Goal: Task Accomplishment & Management: Complete application form

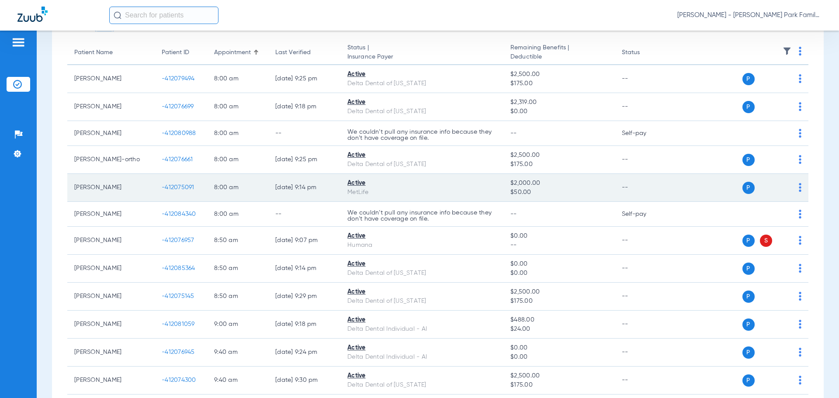
scroll to position [87, 0]
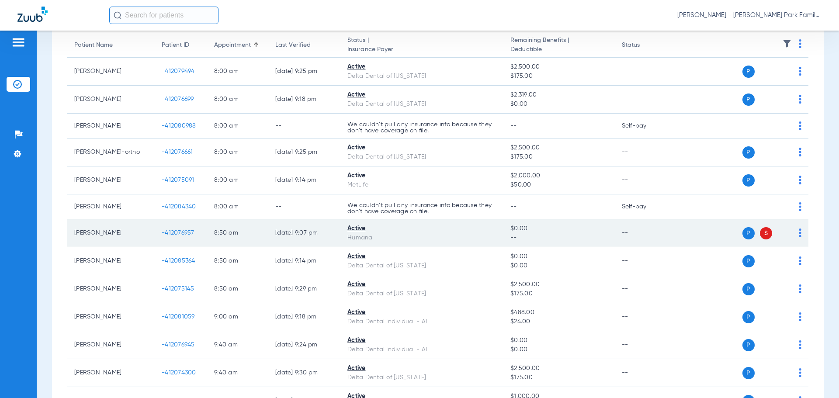
click at [183, 231] on span "-412076957" at bounding box center [178, 233] width 33 height 6
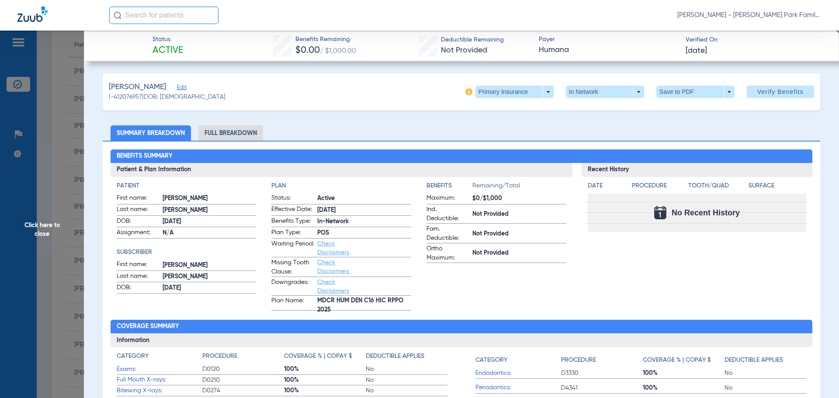
click at [540, 91] on span at bounding box center [515, 92] width 78 height 12
click at [514, 132] on button "Secondary Insurance" at bounding box center [505, 126] width 72 height 17
type input "410033994"
type input "0000002509"
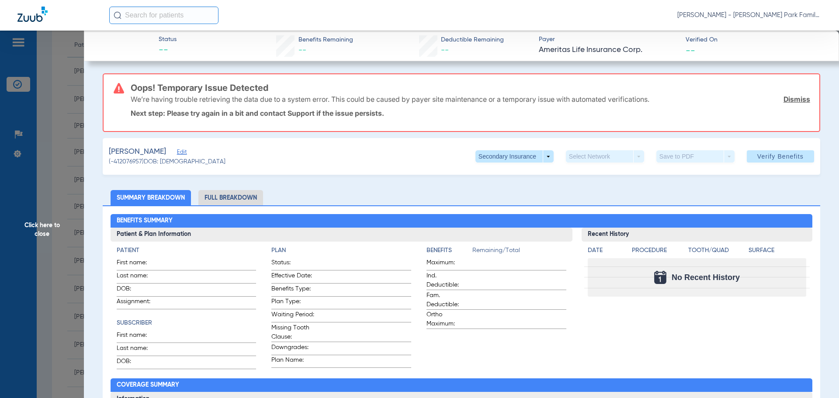
click at [185, 154] on span "Edit" at bounding box center [181, 153] width 8 height 8
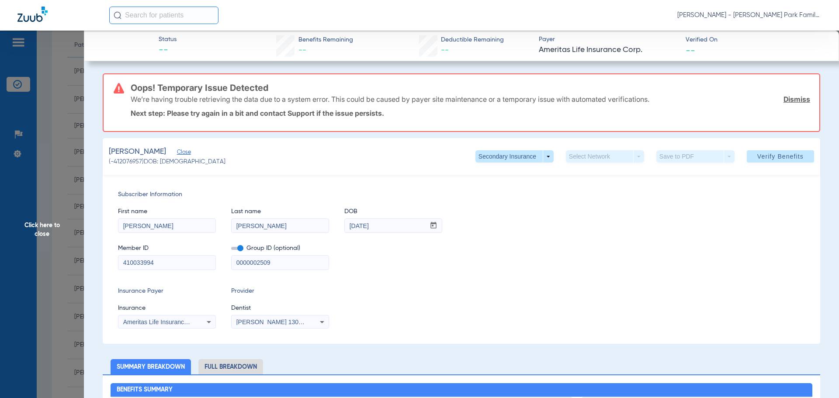
click at [166, 223] on input "[PERSON_NAME]" at bounding box center [166, 226] width 97 height 14
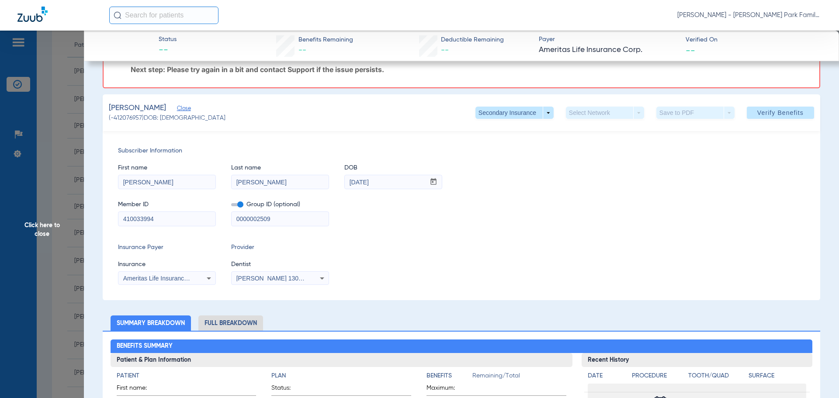
drag, startPoint x: 173, startPoint y: 218, endPoint x: 59, endPoint y: 219, distance: 113.2
paste input "202508040085856"
drag, startPoint x: 184, startPoint y: 224, endPoint x: -2, endPoint y: 219, distance: 185.8
click at [0, 219] on html "[PERSON_NAME] - [PERSON_NAME] Park Family Dentistry Patients Insurance Verifica…" at bounding box center [419, 199] width 839 height 398
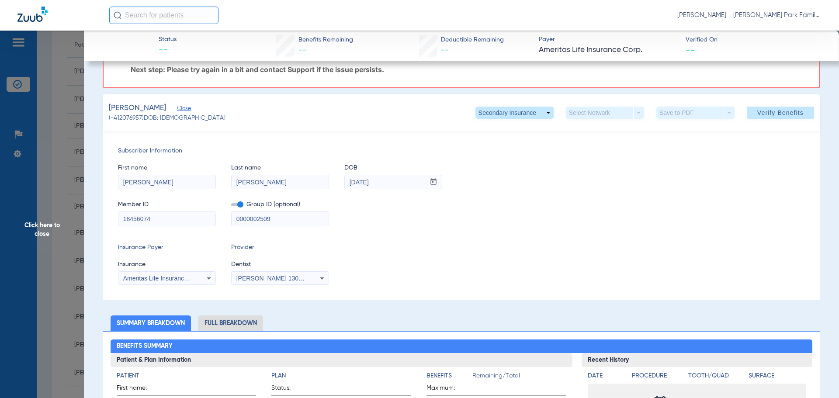
type input "18456074"
click at [239, 206] on span at bounding box center [237, 204] width 12 height 3
click at [231, 206] on input "checkbox" at bounding box center [231, 206] width 0 height 0
drag, startPoint x: 279, startPoint y: 222, endPoint x: 202, endPoint y: 226, distance: 77.1
click at [202, 226] on div "Member ID 18456074 Group ID (optional) 0000002509" at bounding box center [461, 209] width 687 height 34
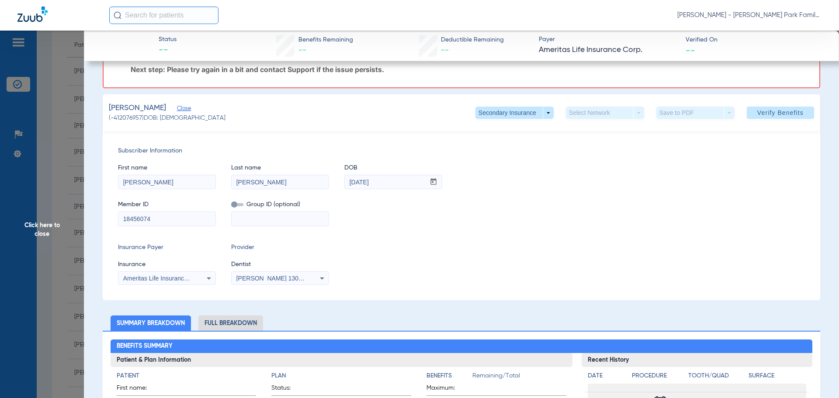
click at [219, 240] on div "Subscriber Information First name [PERSON_NAME] Last name [PERSON_NAME] DOB mm …" at bounding box center [462, 215] width 718 height 169
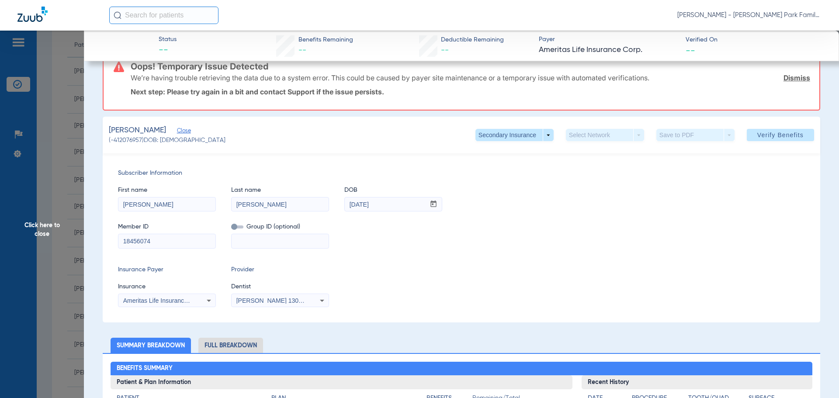
scroll to position [0, 0]
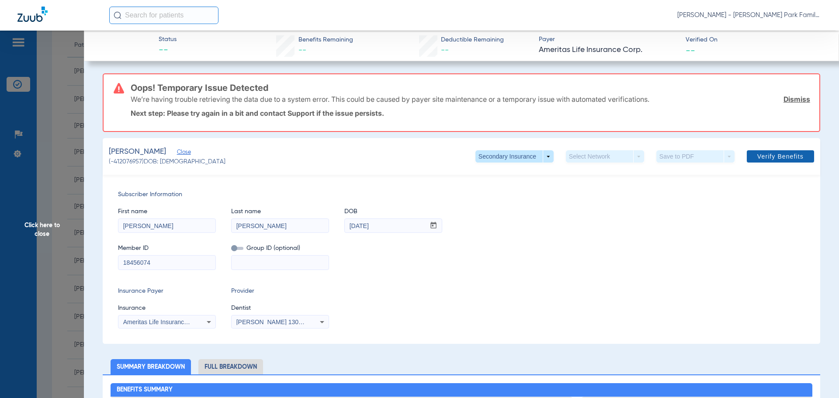
click at [757, 153] on span "Verify Benefits" at bounding box center [780, 156] width 46 height 7
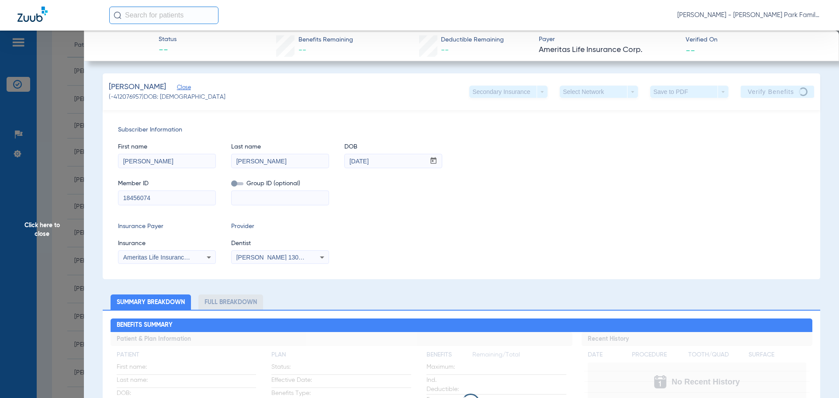
drag, startPoint x: 167, startPoint y: 188, endPoint x: 163, endPoint y: 190, distance: 5.1
click at [163, 191] on div "Member ID 18456074" at bounding box center [167, 188] width 98 height 34
drag, startPoint x: 166, startPoint y: 201, endPoint x: 104, endPoint y: 198, distance: 62.1
click at [104, 198] on div "Subscriber Information First name [PERSON_NAME] Last name [PERSON_NAME] DOB mm …" at bounding box center [462, 194] width 718 height 169
paste input "41003399"
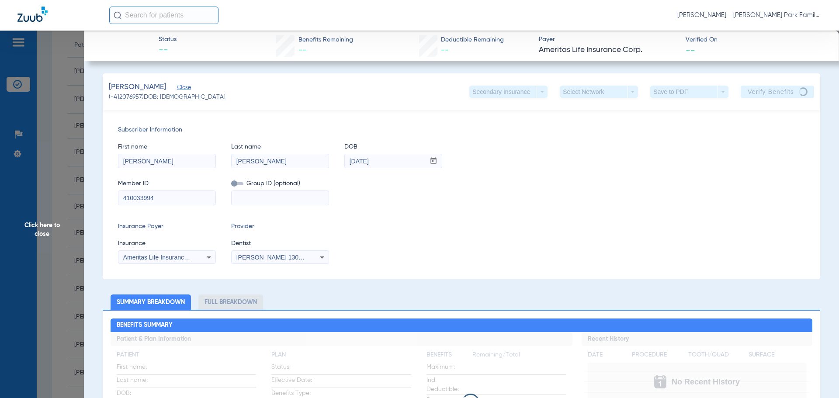
click at [135, 201] on input "410033994" at bounding box center [166, 198] width 97 height 14
type input "410033994"
click at [726, 96] on div "Secondary Insurance arrow_drop_down Select Network arrow_drop_down Save to PDF …" at bounding box center [641, 92] width 345 height 12
click at [747, 94] on app-verify-button "Verify Benefits" at bounding box center [777, 92] width 73 height 12
click at [603, 153] on div "First name [PERSON_NAME] Last name [PERSON_NAME] DOB mm / dd / yyyy [DATE]" at bounding box center [461, 152] width 687 height 34
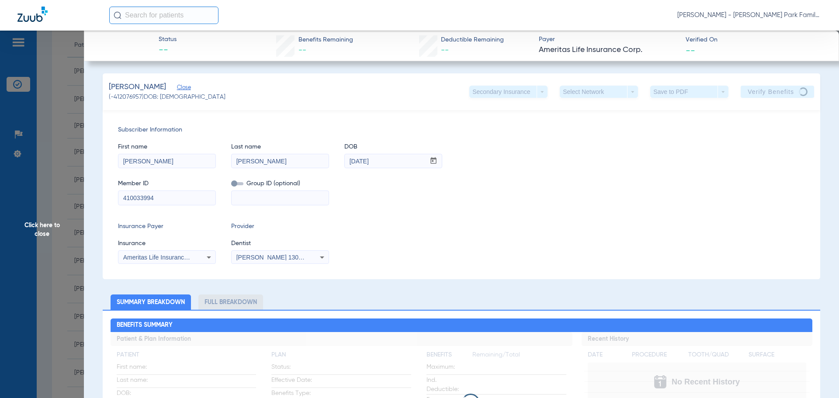
drag, startPoint x: 241, startPoint y: 195, endPoint x: 249, endPoint y: 186, distance: 11.8
click at [244, 197] on input at bounding box center [280, 198] width 97 height 14
click at [185, 89] on span "Close" at bounding box center [181, 88] width 8 height 8
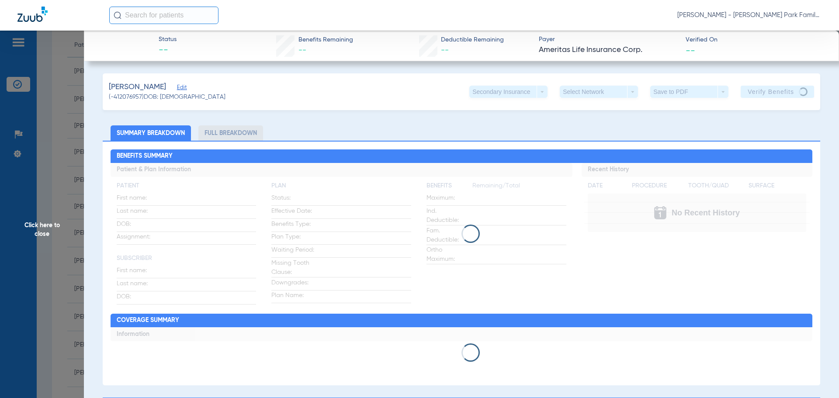
click at [185, 89] on span "Edit" at bounding box center [181, 88] width 8 height 8
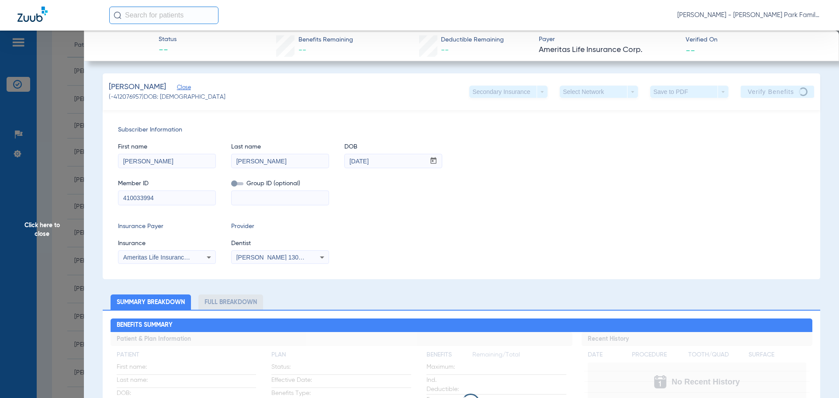
drag, startPoint x: 482, startPoint y: 91, endPoint x: 485, endPoint y: 95, distance: 5.3
click at [482, 91] on div "Secondary Insurance arrow_drop_down" at bounding box center [508, 92] width 78 height 12
click at [512, 181] on div "Member ID 410033994 Group ID (optional)" at bounding box center [461, 188] width 687 height 34
